Goal: Information Seeking & Learning: Learn about a topic

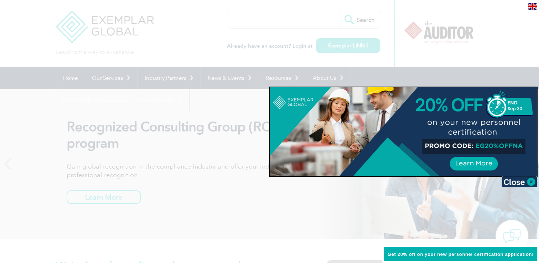
click at [182, 32] on div at bounding box center [269, 131] width 539 height 263
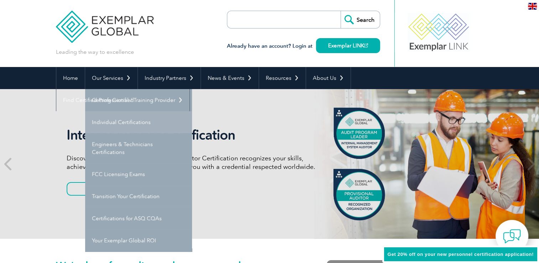
click at [118, 116] on link "Individual Certifications" at bounding box center [138, 122] width 107 height 22
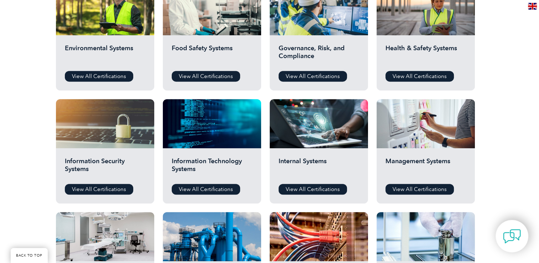
scroll to position [285, 0]
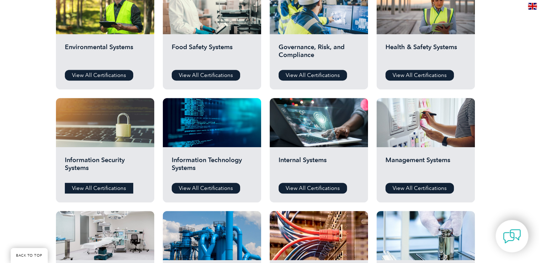
click at [97, 189] on link "View All Certifications" at bounding box center [99, 188] width 68 height 11
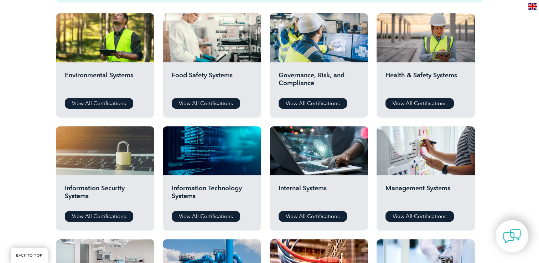
scroll to position [257, 0]
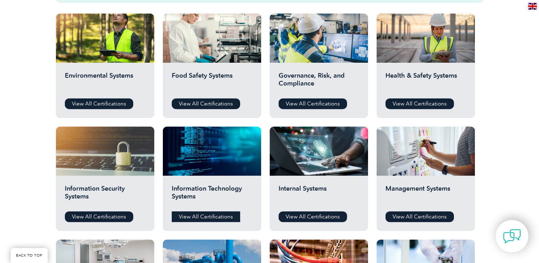
click at [205, 215] on link "View All Certifications" at bounding box center [206, 216] width 68 height 11
click at [108, 212] on link "View All Certifications" at bounding box center [99, 216] width 68 height 11
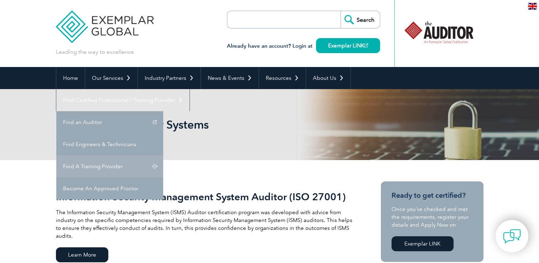
click at [163, 155] on link "Find A Training Provider" at bounding box center [109, 166] width 107 height 22
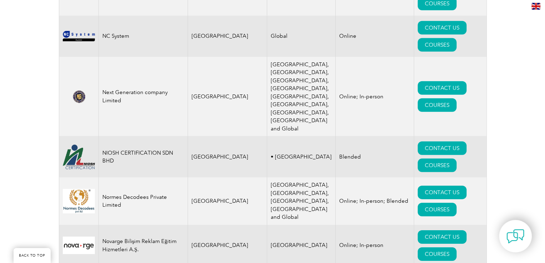
scroll to position [7586, 0]
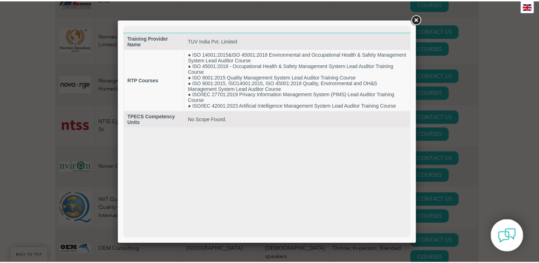
scroll to position [7744, 0]
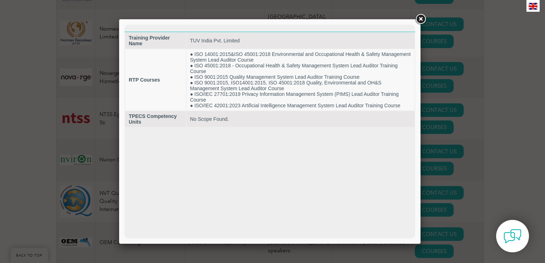
click at [425, 21] on link at bounding box center [420, 19] width 13 height 13
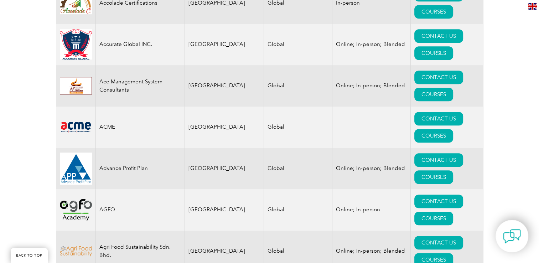
scroll to position [0, 0]
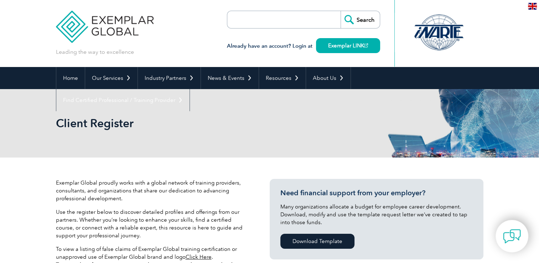
click at [248, 19] on input "search" at bounding box center [268, 19] width 75 height 17
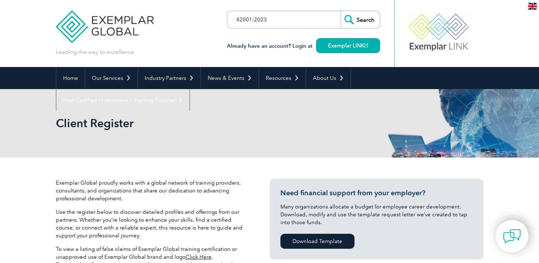
type input "42001:2023"
click at [341, 11] on input "Search" at bounding box center [360, 19] width 39 height 17
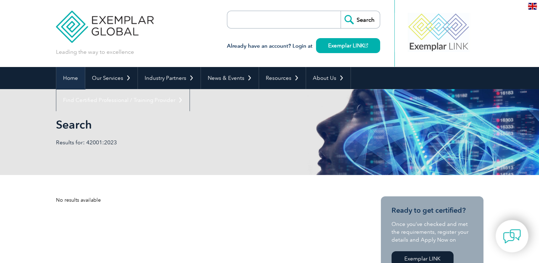
click at [71, 78] on link "Home" at bounding box center [70, 78] width 29 height 22
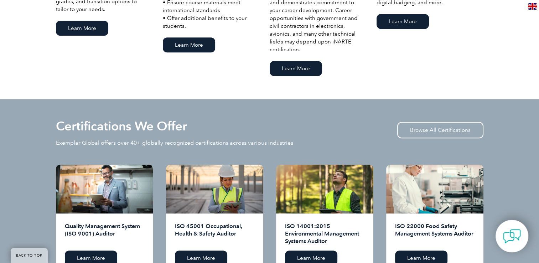
scroll to position [681, 0]
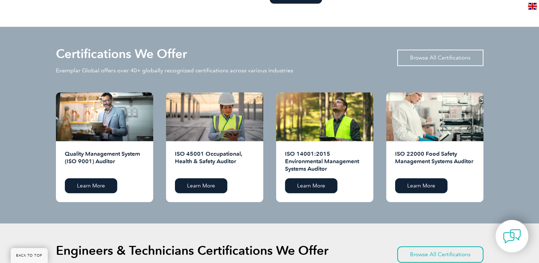
click at [463, 55] on link "Browse All Certifications" at bounding box center [440, 58] width 86 height 16
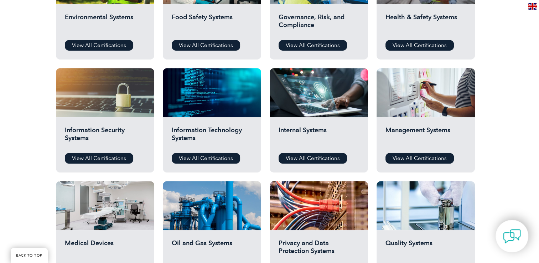
scroll to position [299, 0]
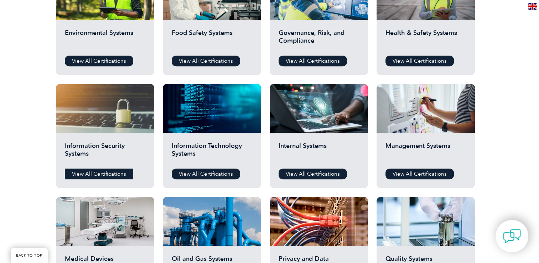
click at [107, 169] on link "View All Certifications" at bounding box center [99, 174] width 68 height 11
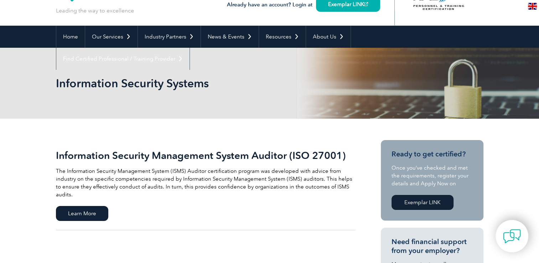
scroll to position [26, 0]
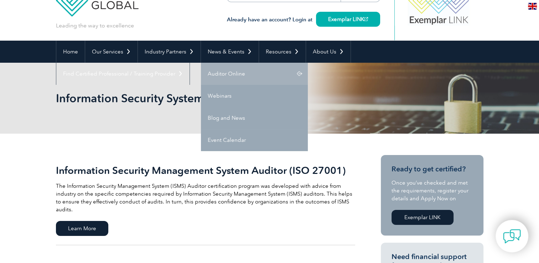
click at [221, 66] on link "Auditor Online" at bounding box center [254, 74] width 107 height 22
